Goal: Entertainment & Leisure: Browse casually

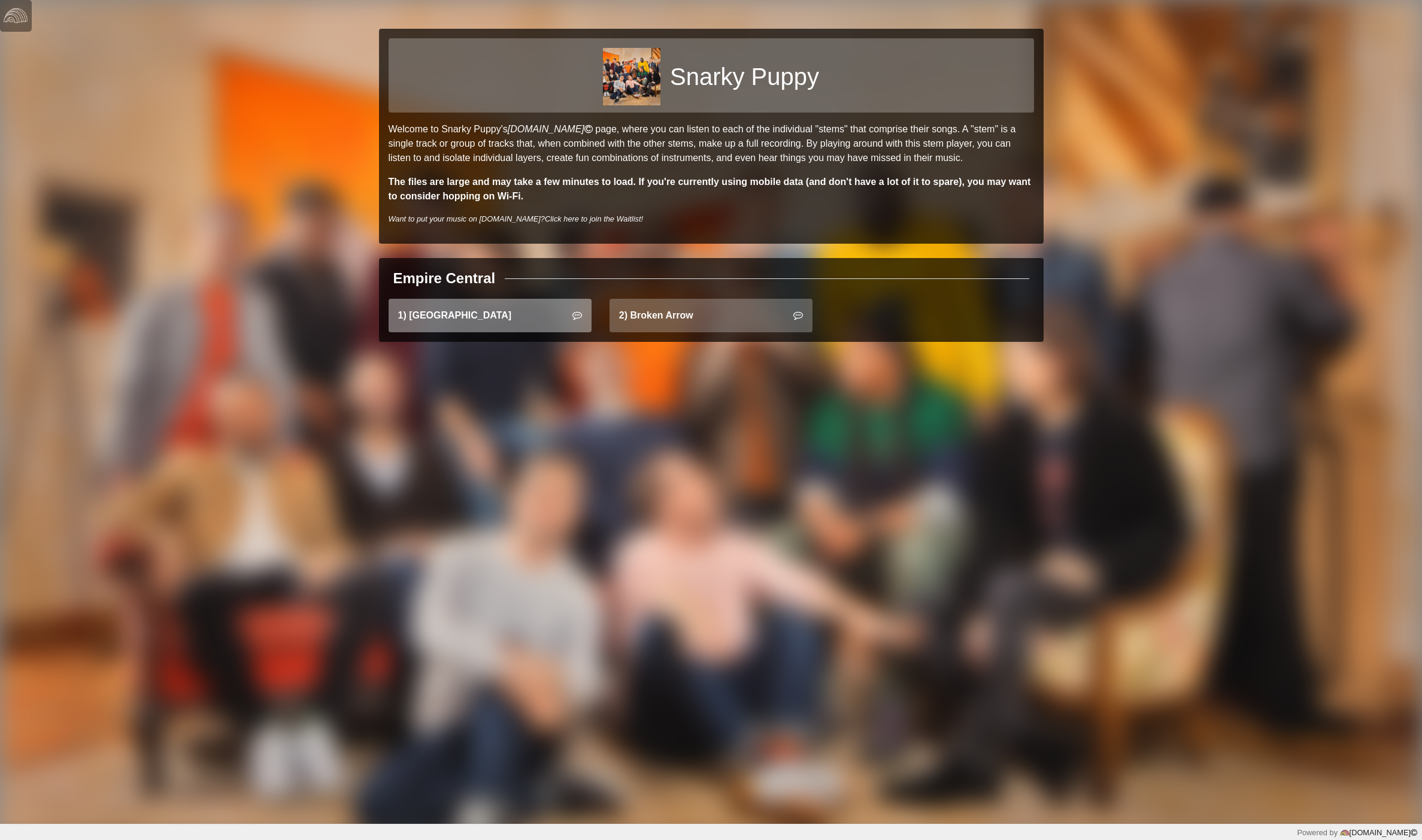
click at [511, 316] on link "1) East Bay" at bounding box center [490, 315] width 203 height 34
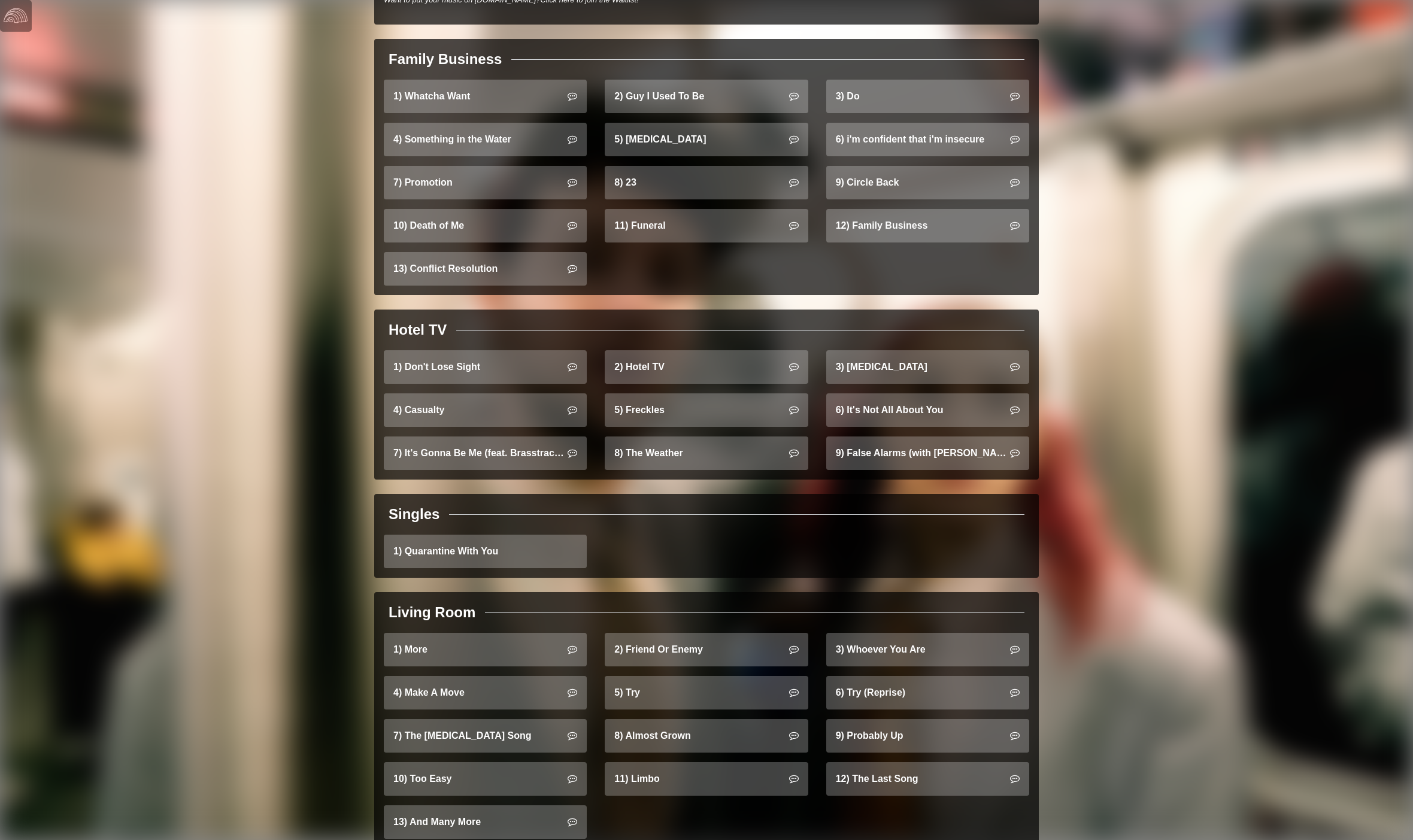
scroll to position [543, 0]
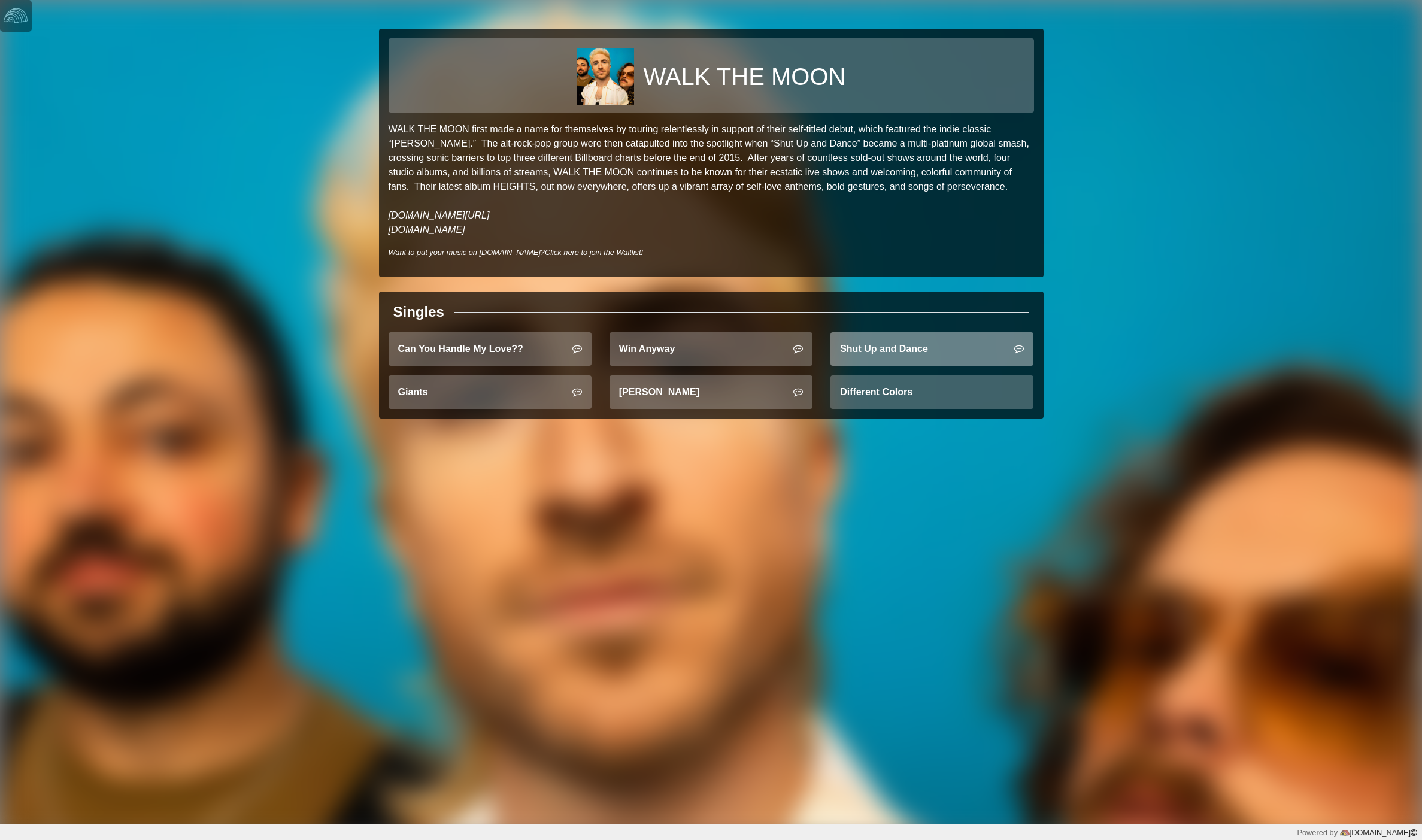
click at [938, 342] on link "Shut Up and Dance" at bounding box center [932, 349] width 203 height 34
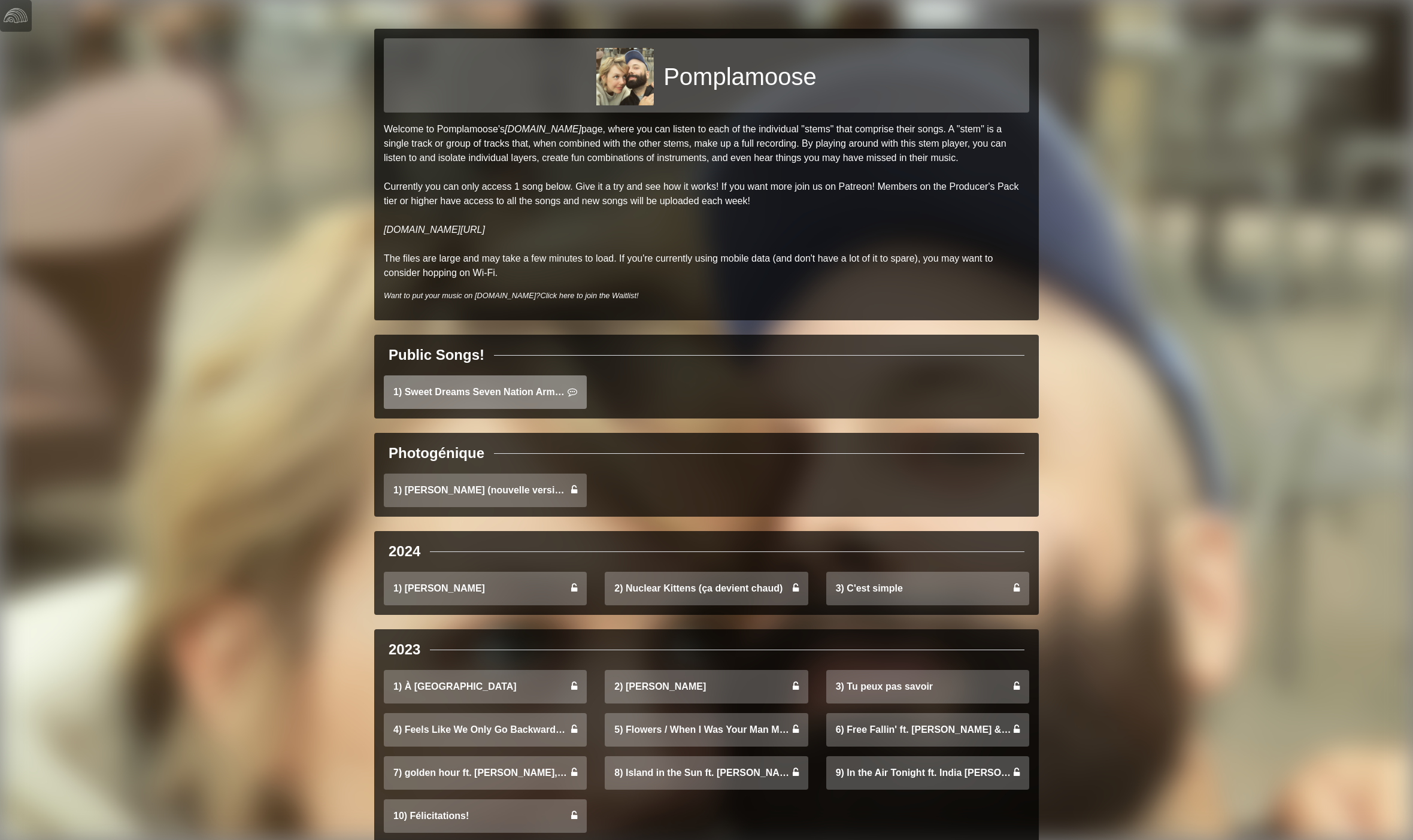
click at [478, 396] on link "1) Sweet Dreams Seven Nation Army Mashup" at bounding box center [485, 392] width 203 height 34
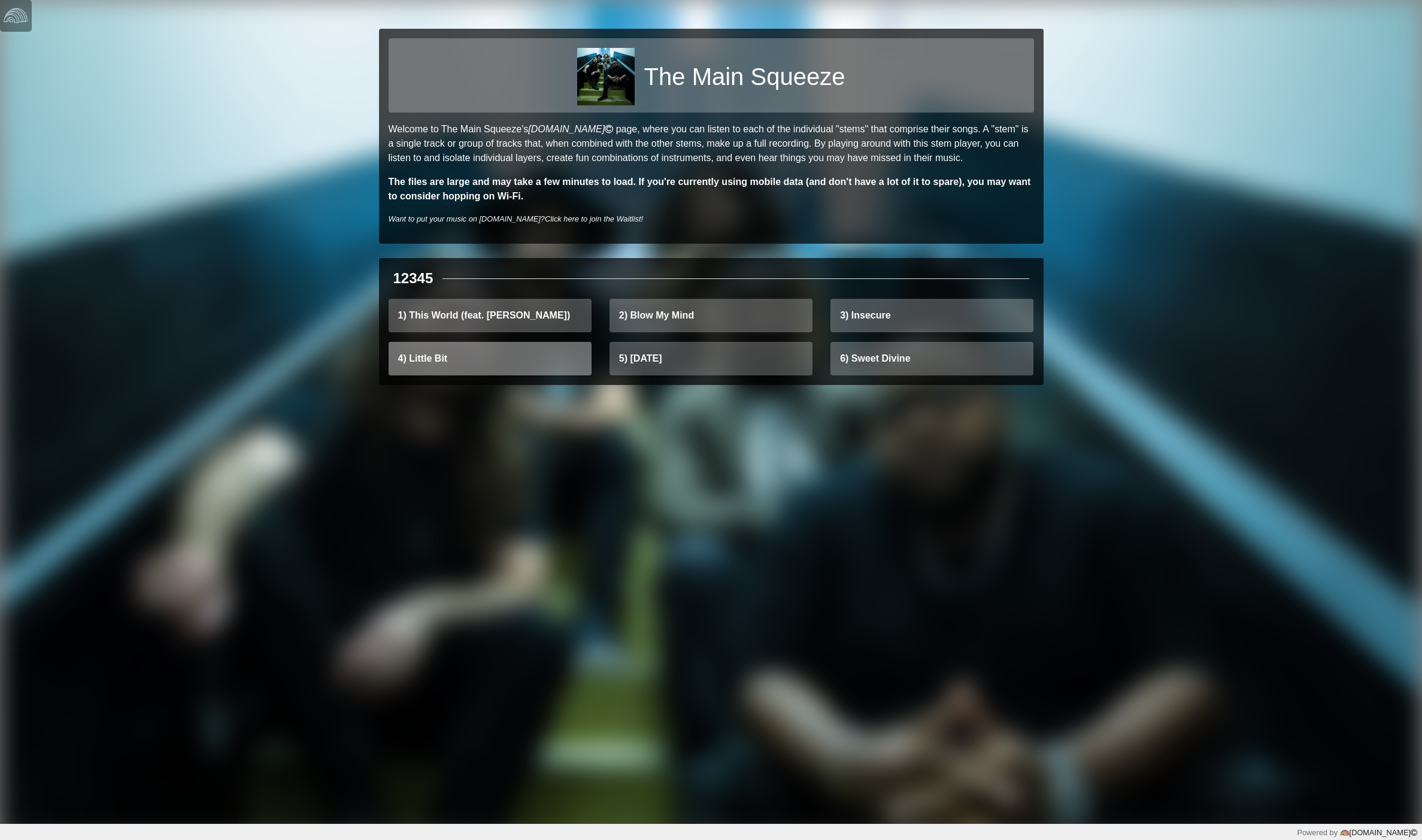
click at [520, 361] on link "4) Little Bit" at bounding box center [490, 358] width 203 height 34
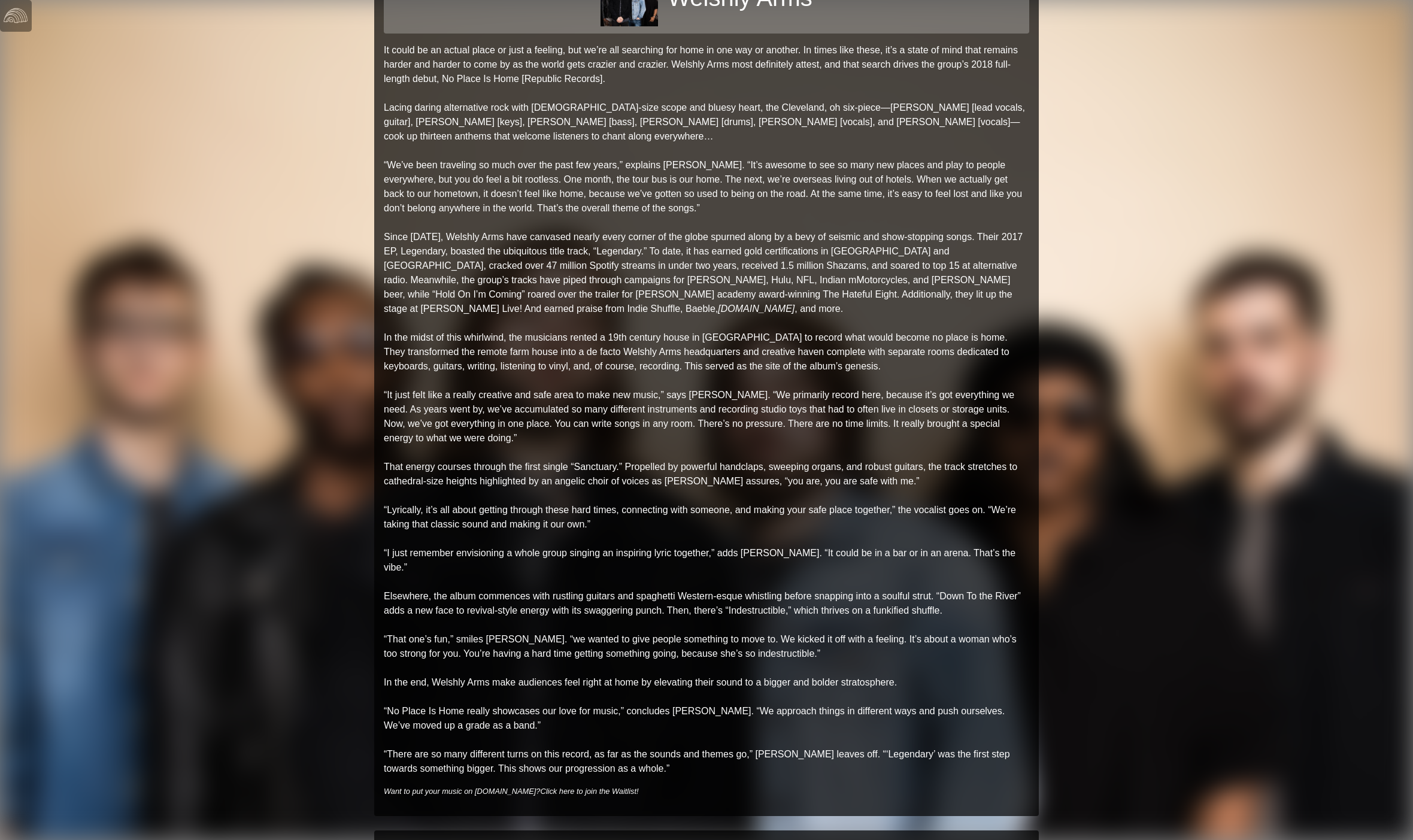
scroll to position [169, 0]
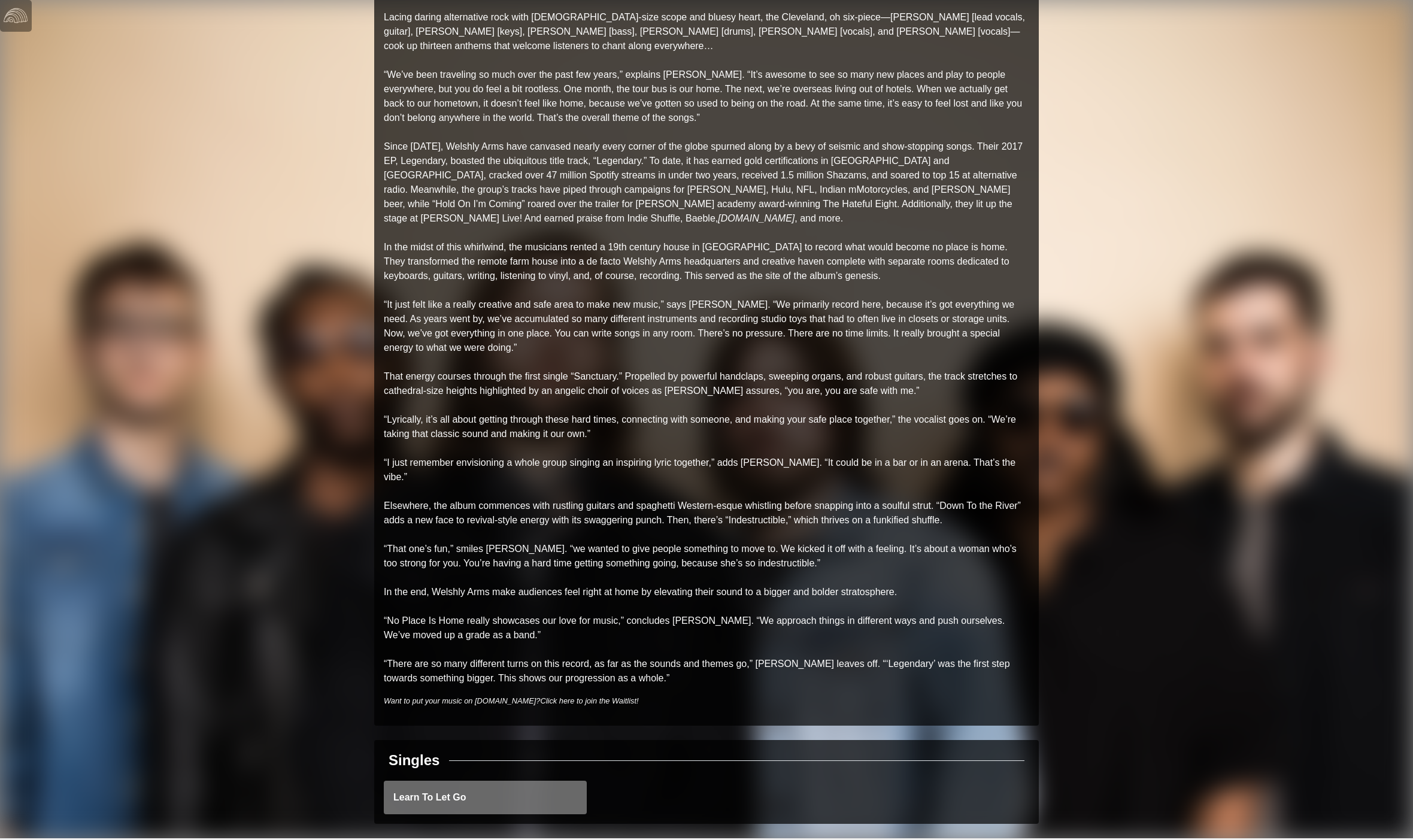
click at [491, 788] on link "Learn To Let Go" at bounding box center [485, 797] width 203 height 34
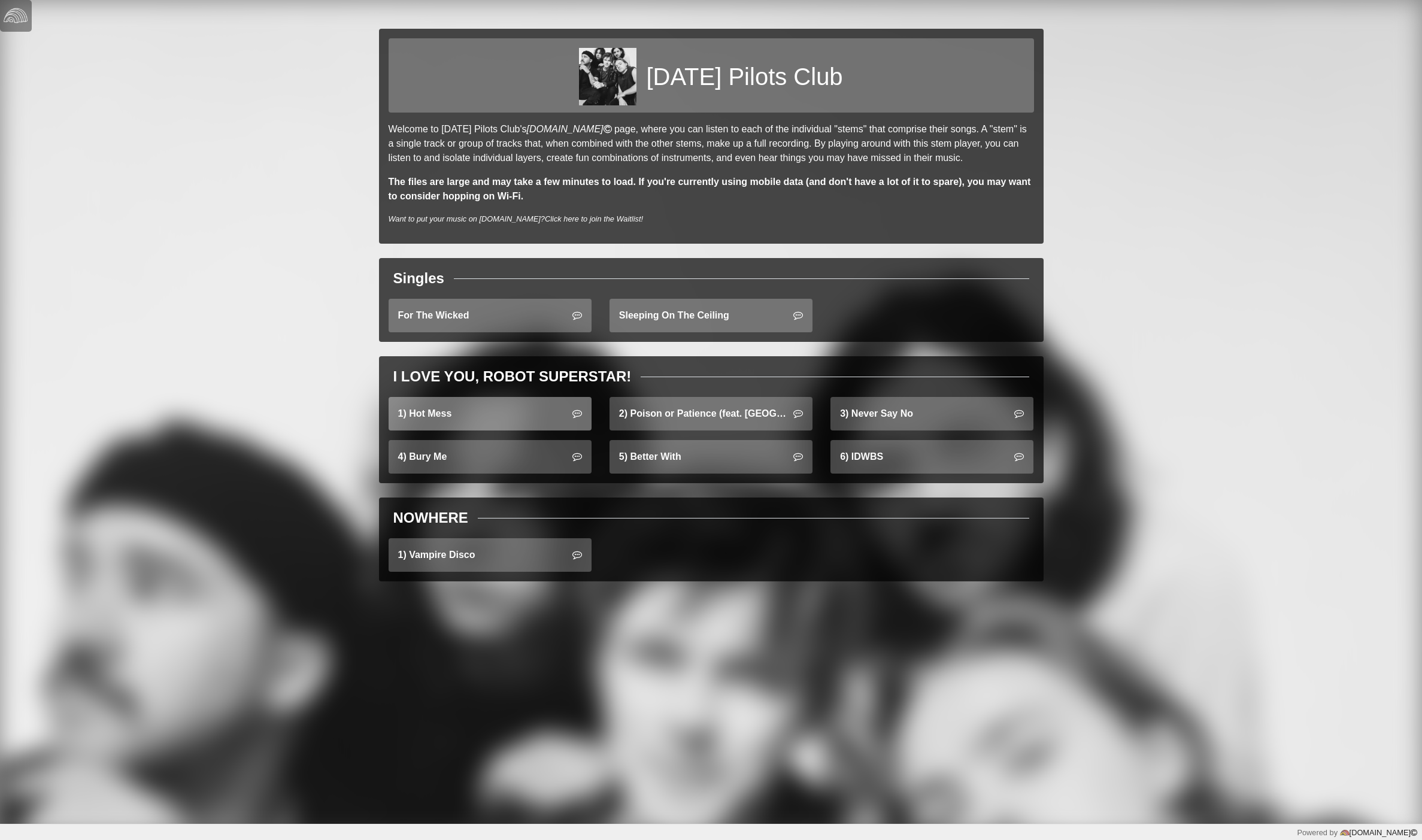
click at [474, 416] on link "1) Hot Mess" at bounding box center [490, 413] width 203 height 34
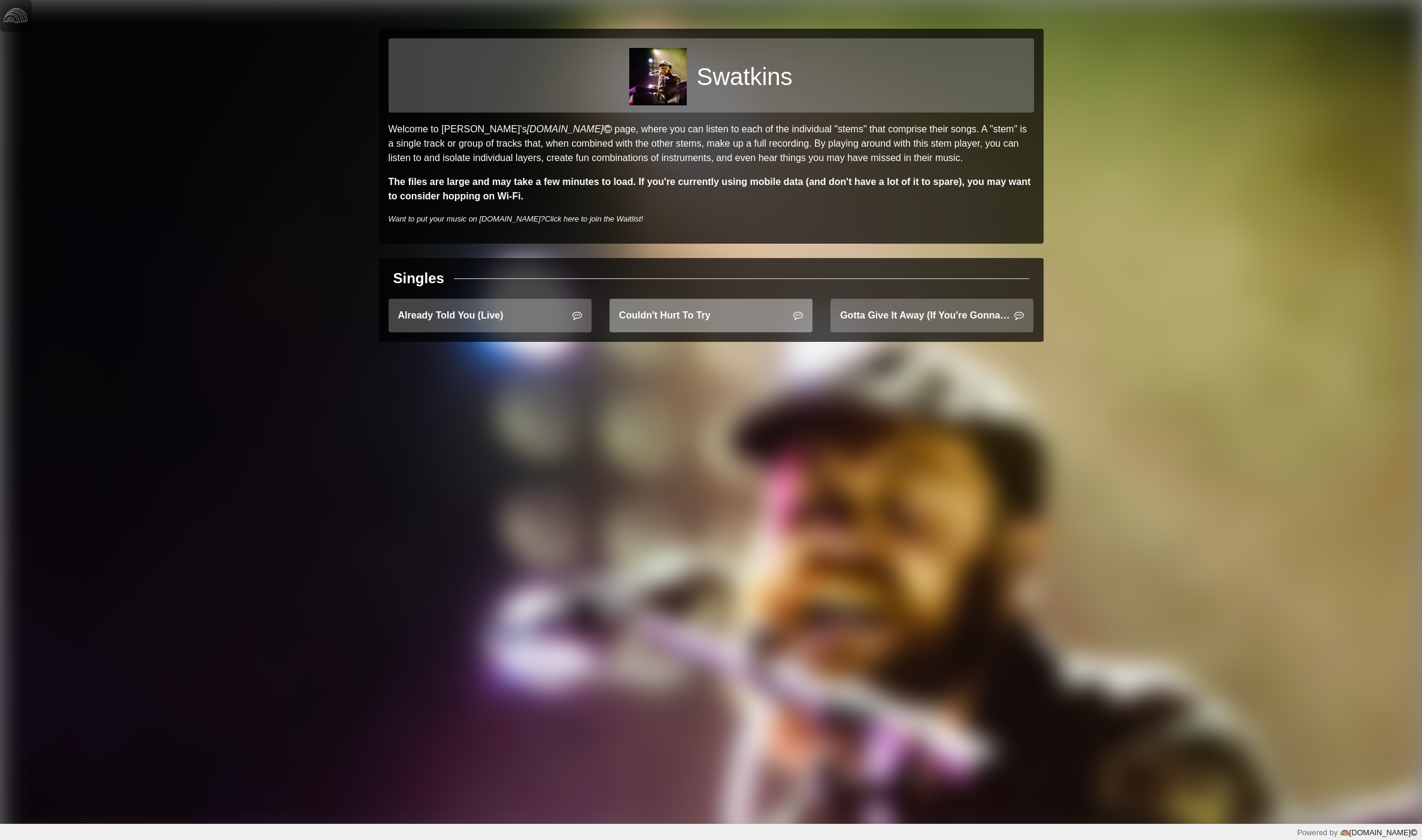
click at [673, 318] on link "Couldn't Hurt To Try" at bounding box center [711, 315] width 203 height 34
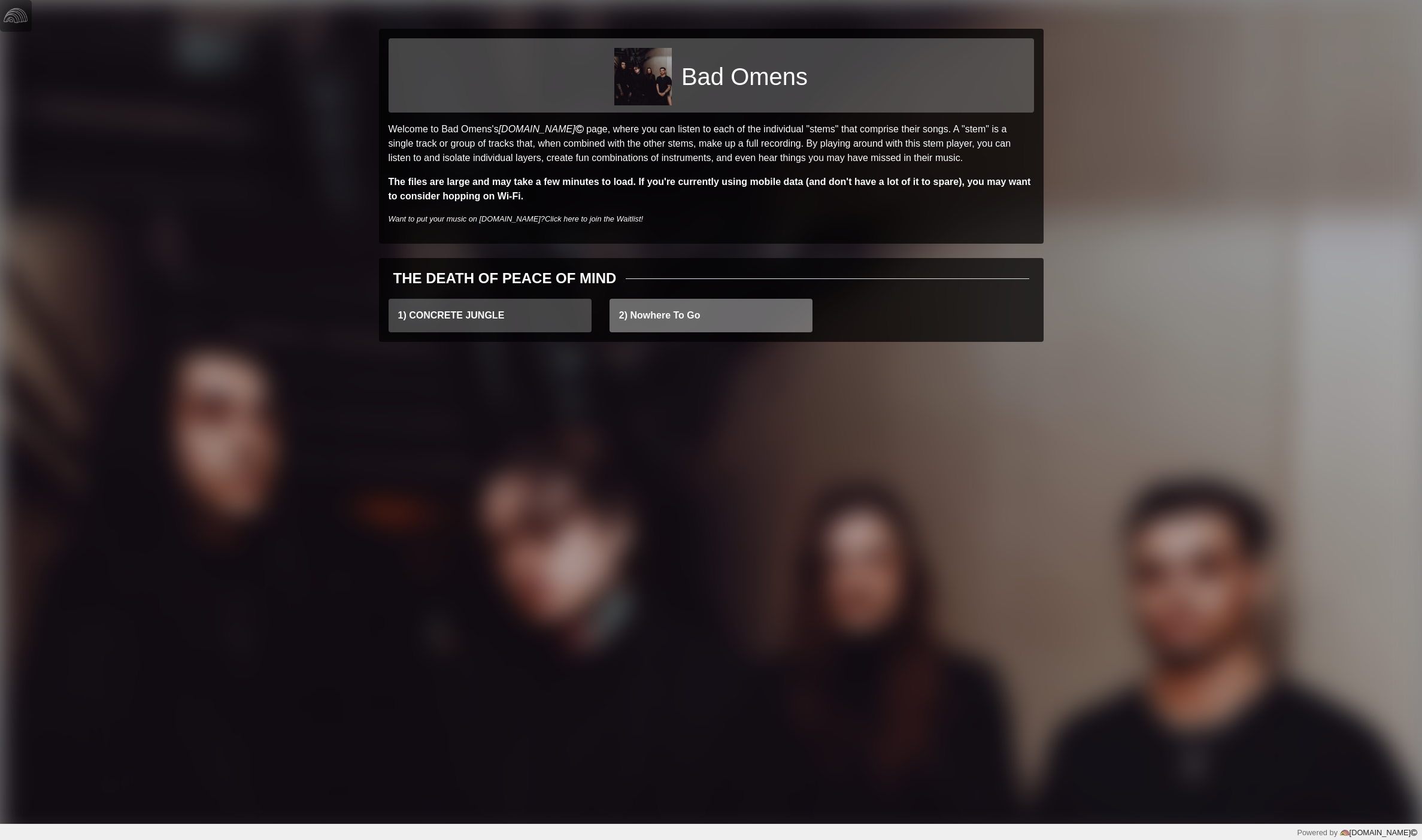
click at [679, 318] on link "2) Nowhere To Go" at bounding box center [711, 315] width 203 height 34
